Goal: Transaction & Acquisition: Purchase product/service

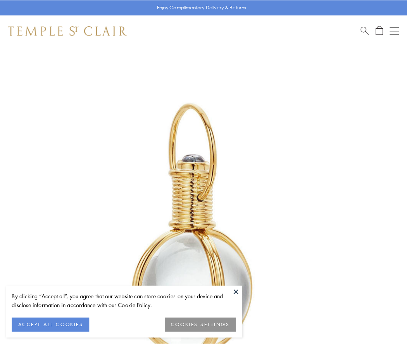
scroll to position [202, 0]
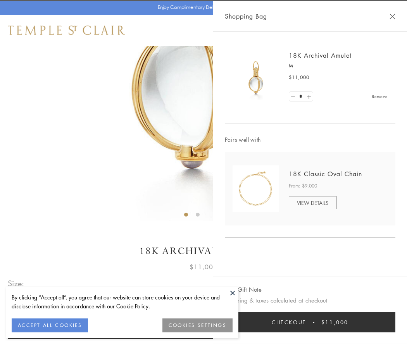
click at [310, 322] on button "Checkout $11,000" at bounding box center [310, 322] width 170 height 20
